Goal: Task Accomplishment & Management: Manage account settings

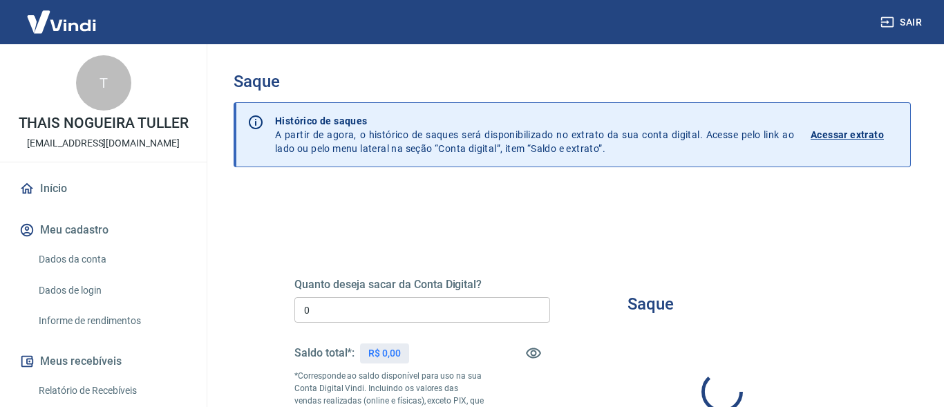
type input "R$ 0,00"
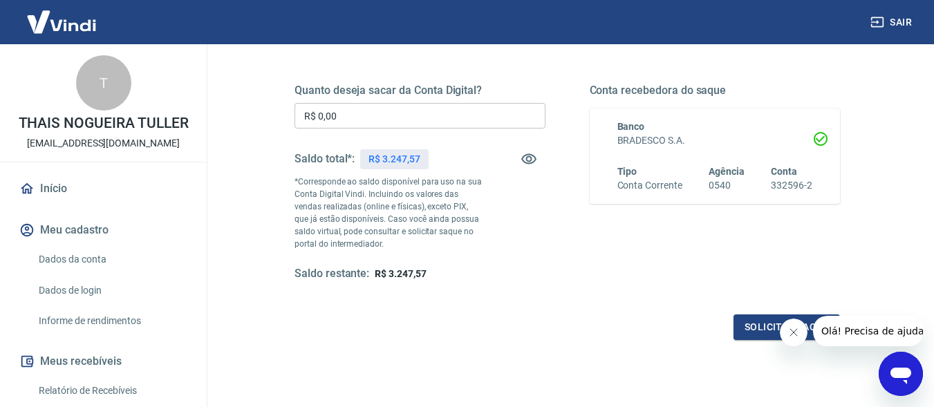
scroll to position [196, 0]
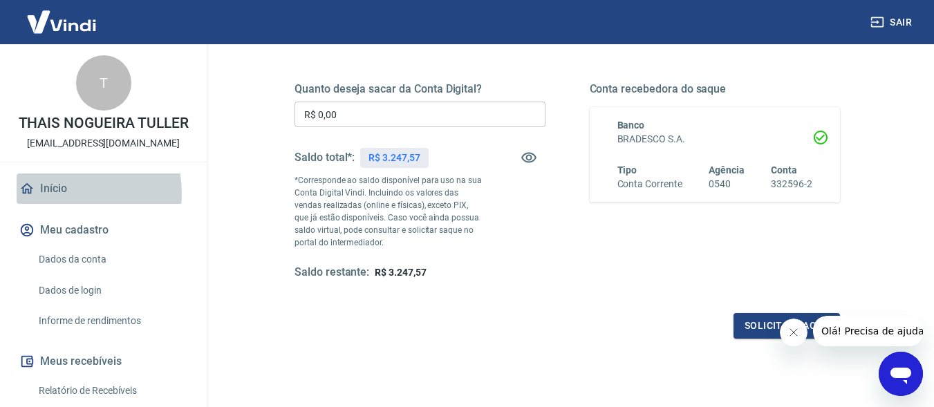
click at [56, 194] on link "Início" at bounding box center [103, 188] width 173 height 30
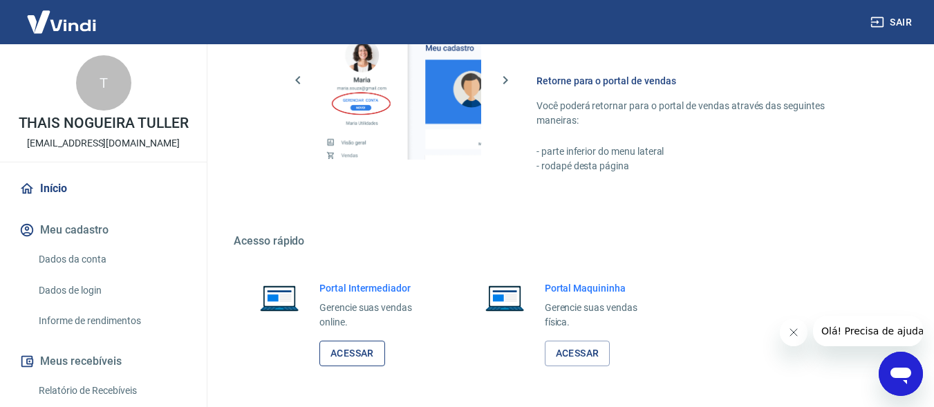
scroll to position [727, 0]
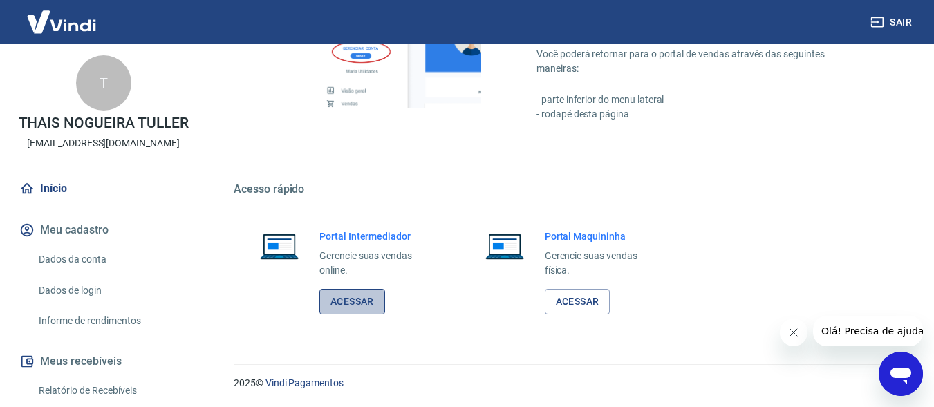
click at [348, 309] on link "Acessar" at bounding box center [352, 302] width 66 height 26
